Goal: Task Accomplishment & Management: Manage account settings

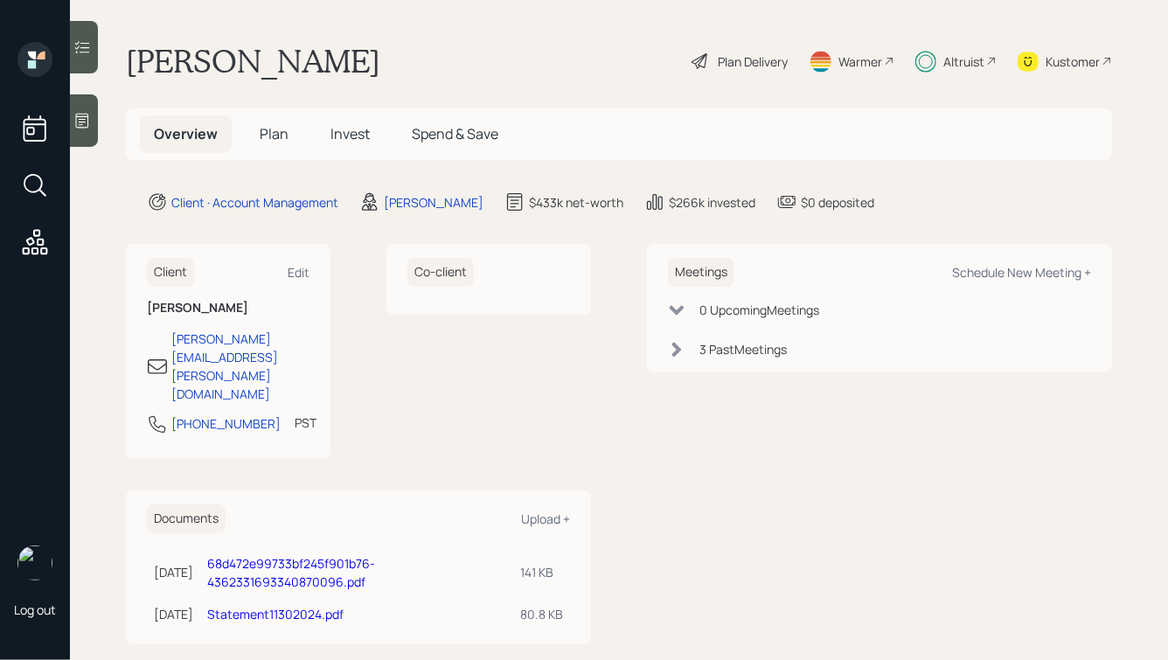
click at [338, 136] on span "Invest" at bounding box center [350, 133] width 39 height 19
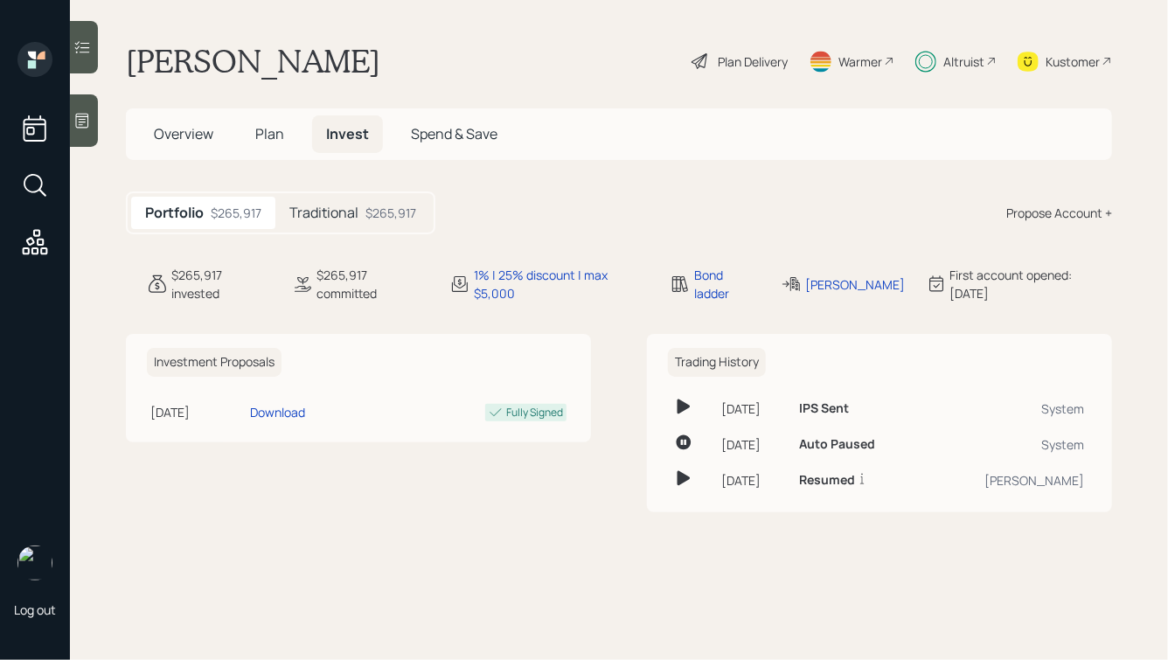
click at [922, 59] on icon at bounding box center [926, 62] width 21 height 22
